Goal: Task Accomplishment & Management: Manage account settings

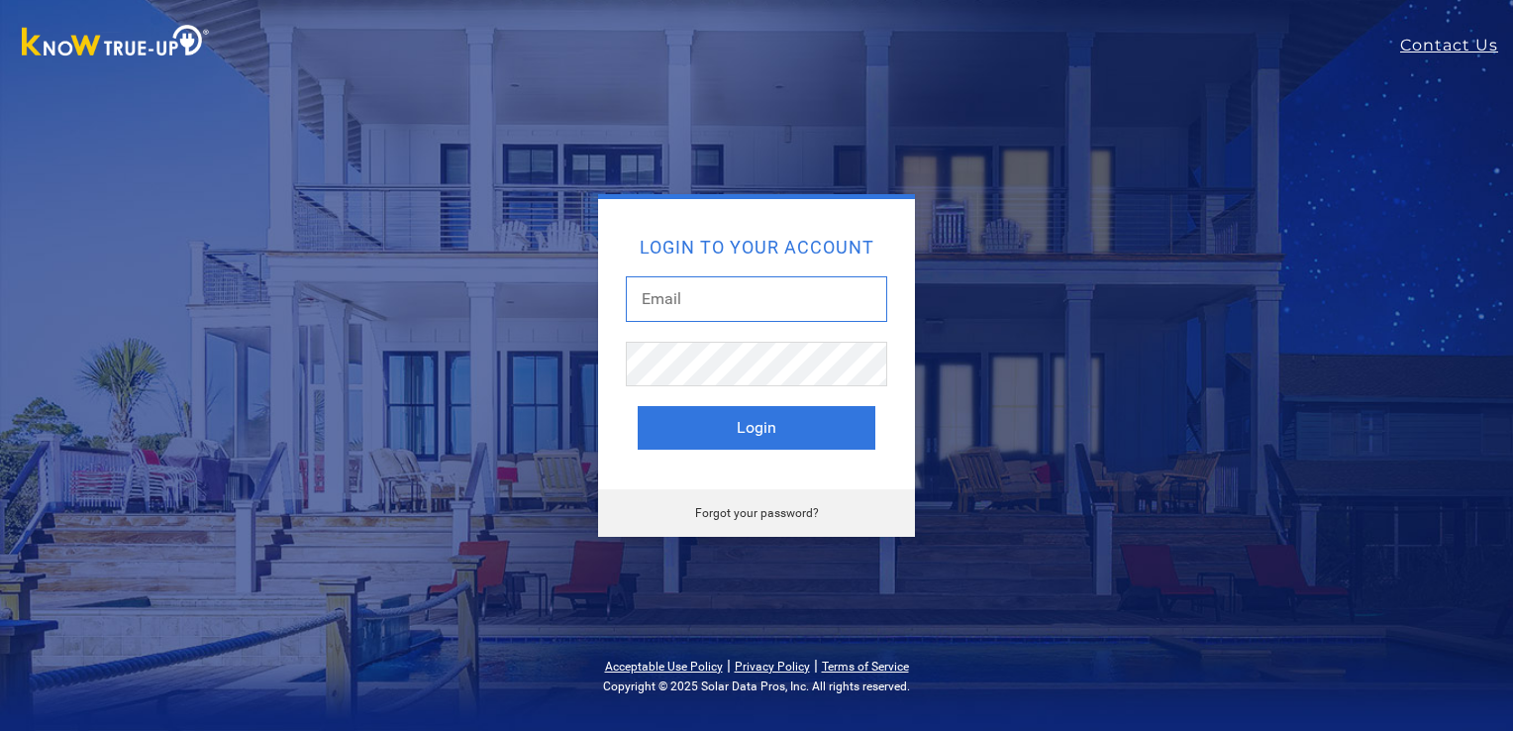
click at [784, 295] on input "text" at bounding box center [756, 299] width 261 height 46
type input "[EMAIL_ADDRESS][DOMAIN_NAME]"
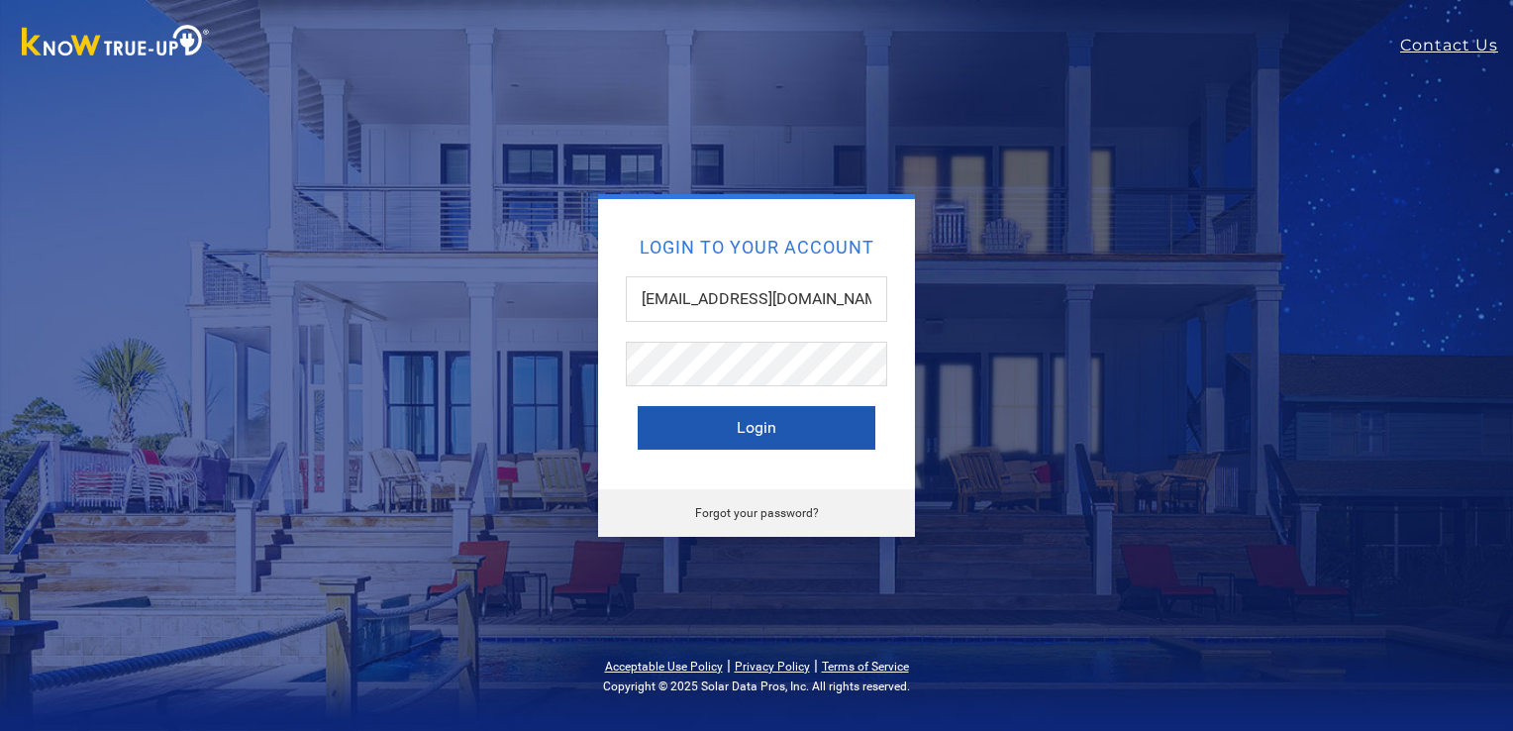
click at [748, 430] on button "Login" at bounding box center [757, 428] width 238 height 44
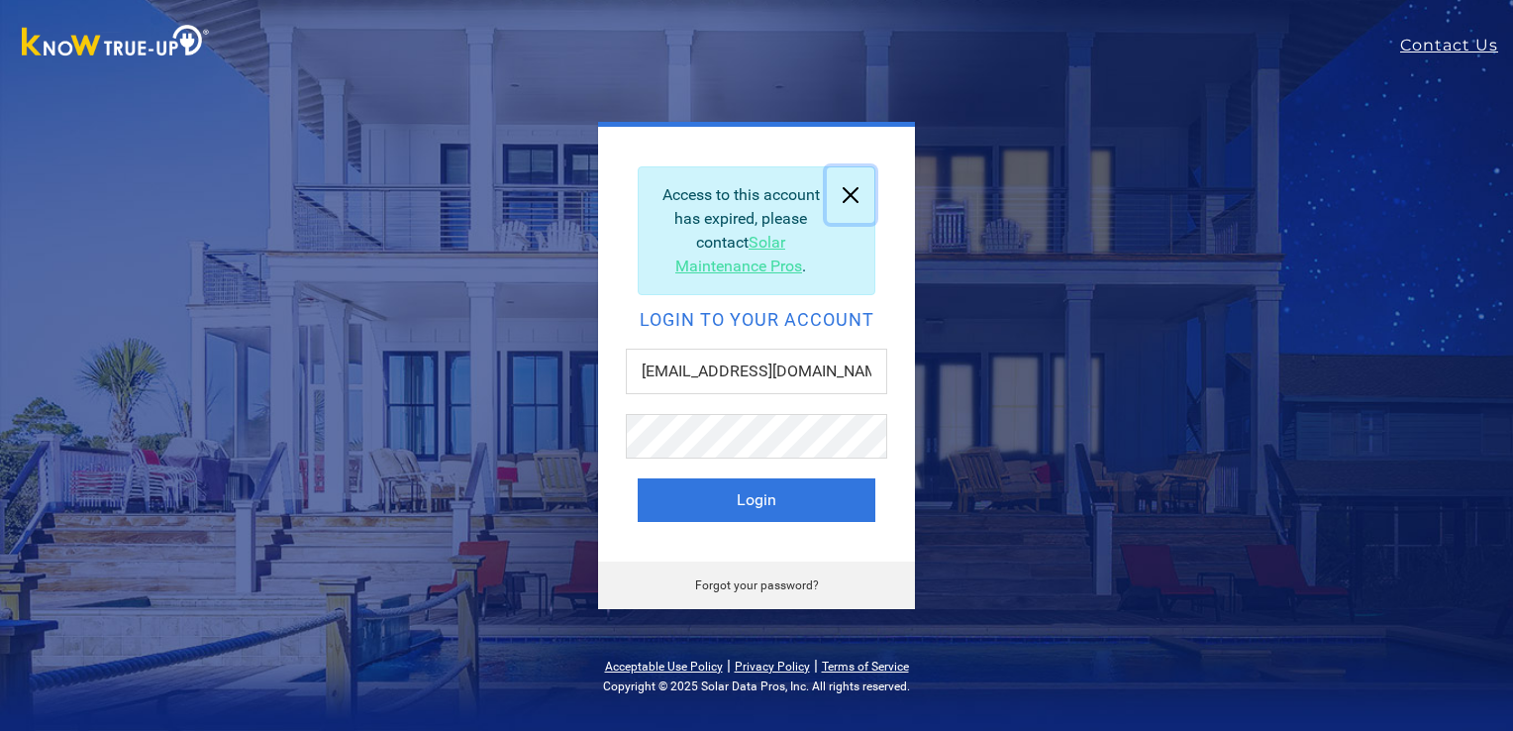
click at [855, 191] on link at bounding box center [851, 194] width 48 height 55
